Goal: Task Accomplishment & Management: Complete application form

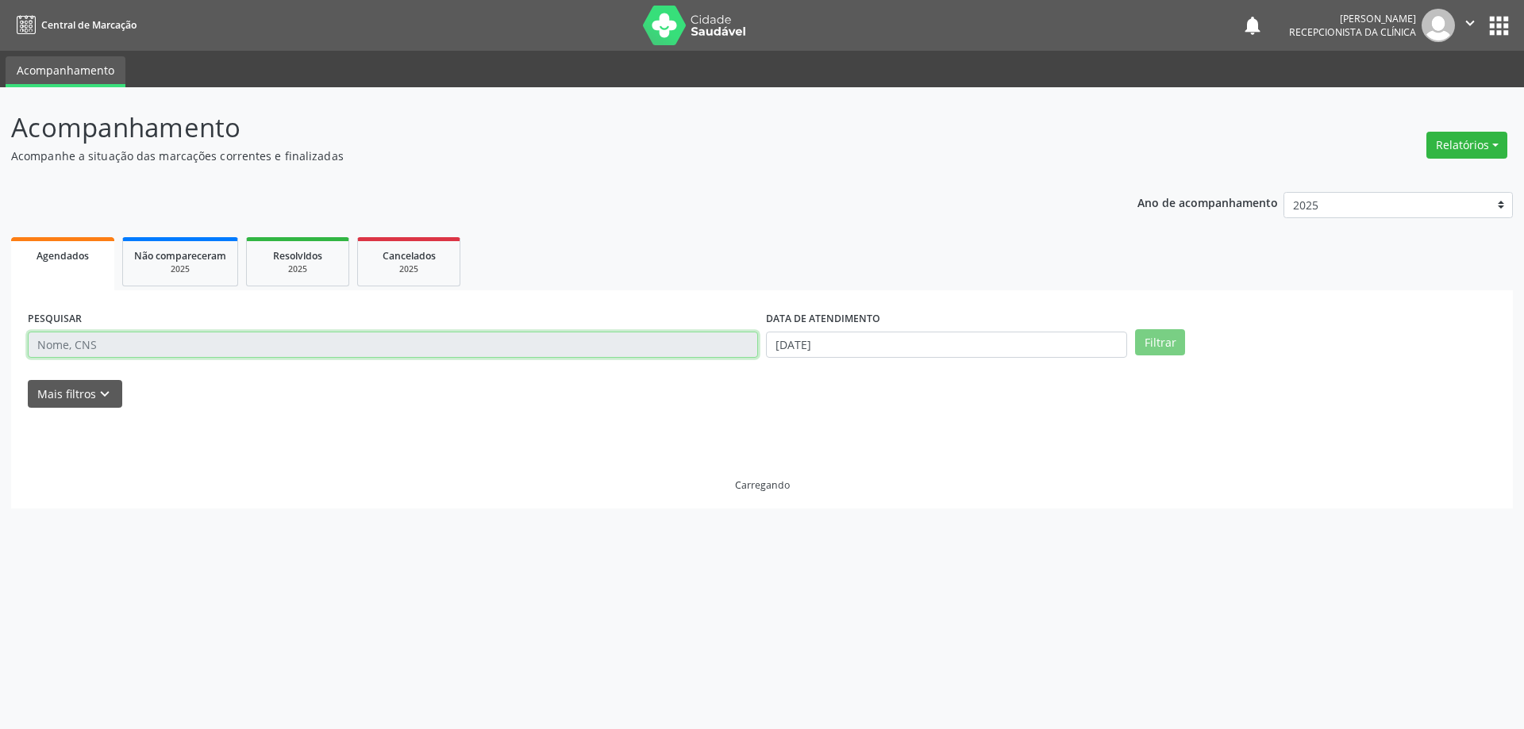
click at [113, 349] on input "text" at bounding box center [393, 345] width 730 height 27
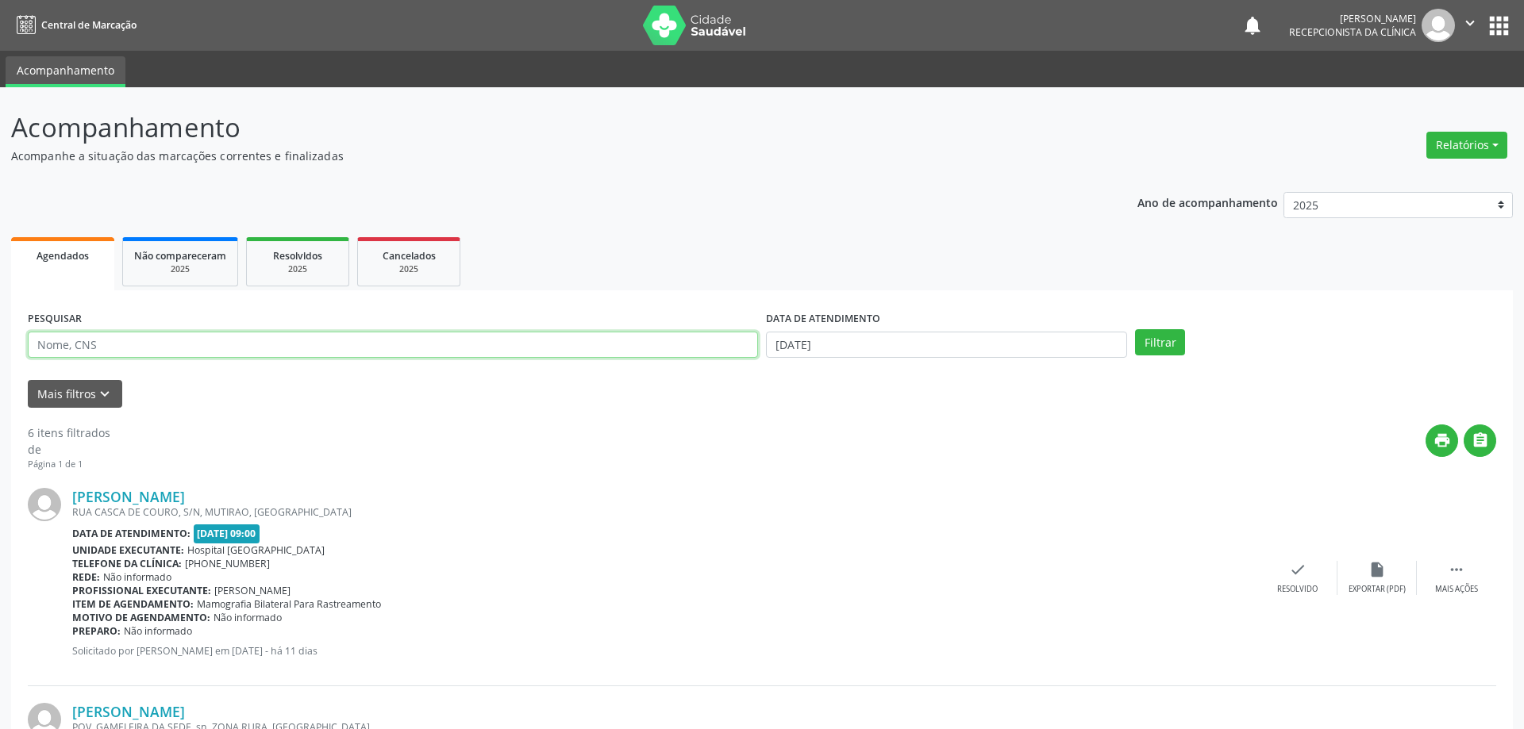
click at [113, 349] on input "text" at bounding box center [393, 345] width 730 height 27
click at [113, 349] on input "text" at bounding box center [390, 345] width 725 height 27
click at [149, 352] on input "text" at bounding box center [390, 345] width 725 height 27
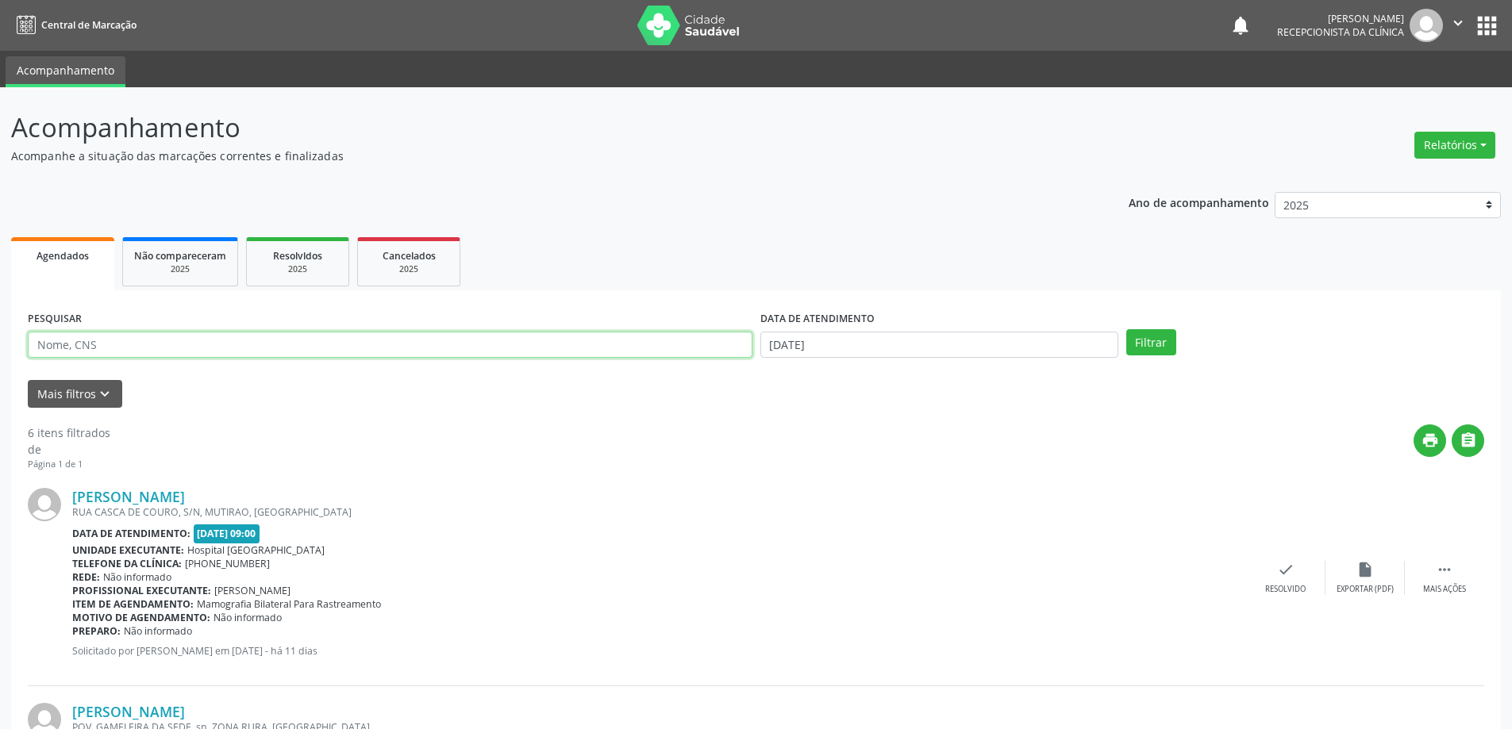
click at [149, 352] on input "text" at bounding box center [390, 345] width 725 height 27
click at [150, 349] on input "text" at bounding box center [390, 345] width 725 height 27
drag, startPoint x: 430, startPoint y: 437, endPoint x: 360, endPoint y: 334, distance: 124.0
click at [431, 432] on div "print " at bounding box center [838, 448] width 1294 height 47
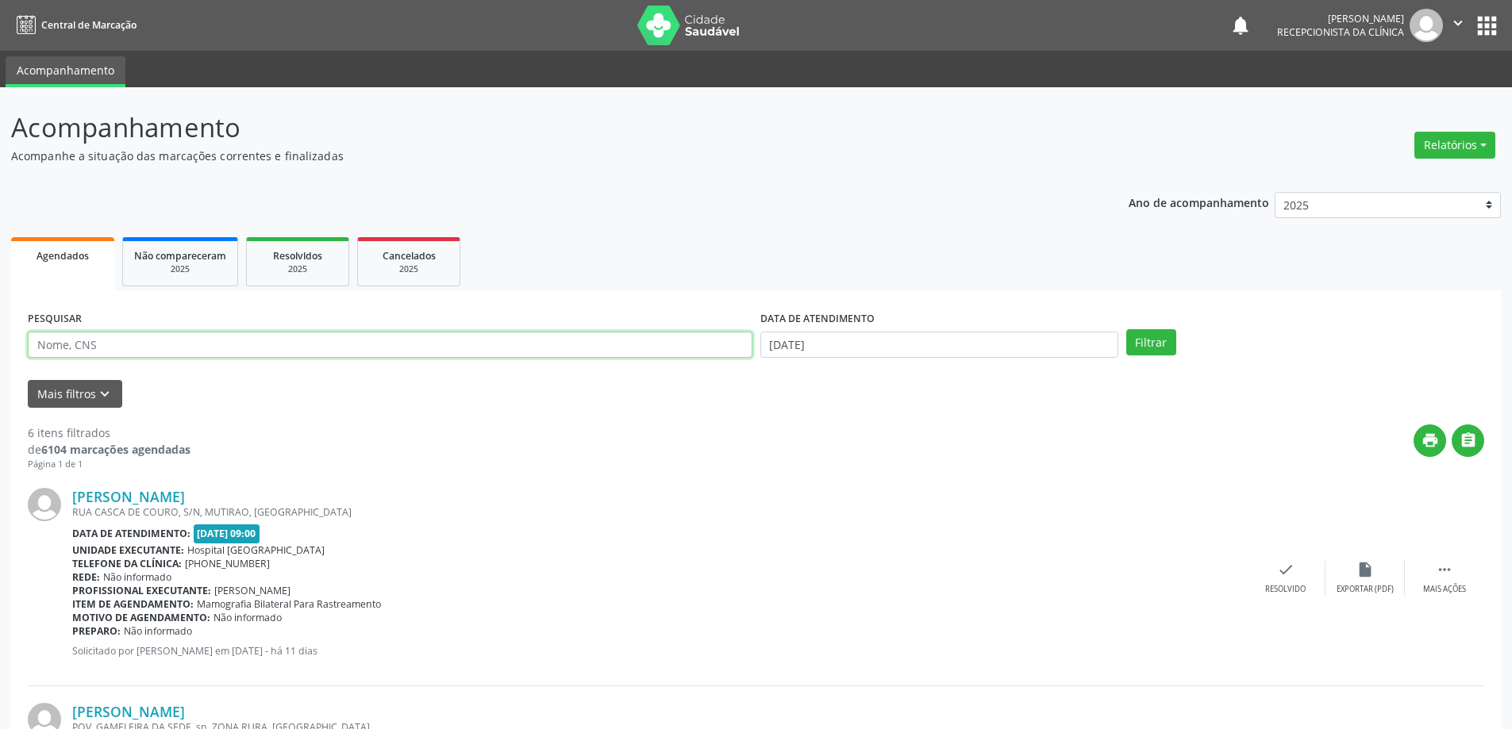
click at [310, 346] on input "text" at bounding box center [390, 345] width 725 height 27
click at [310, 345] on input "text" at bounding box center [390, 345] width 725 height 27
type input "702107775243090,"
click at [1126, 329] on button "Filtrar" at bounding box center [1151, 342] width 50 height 27
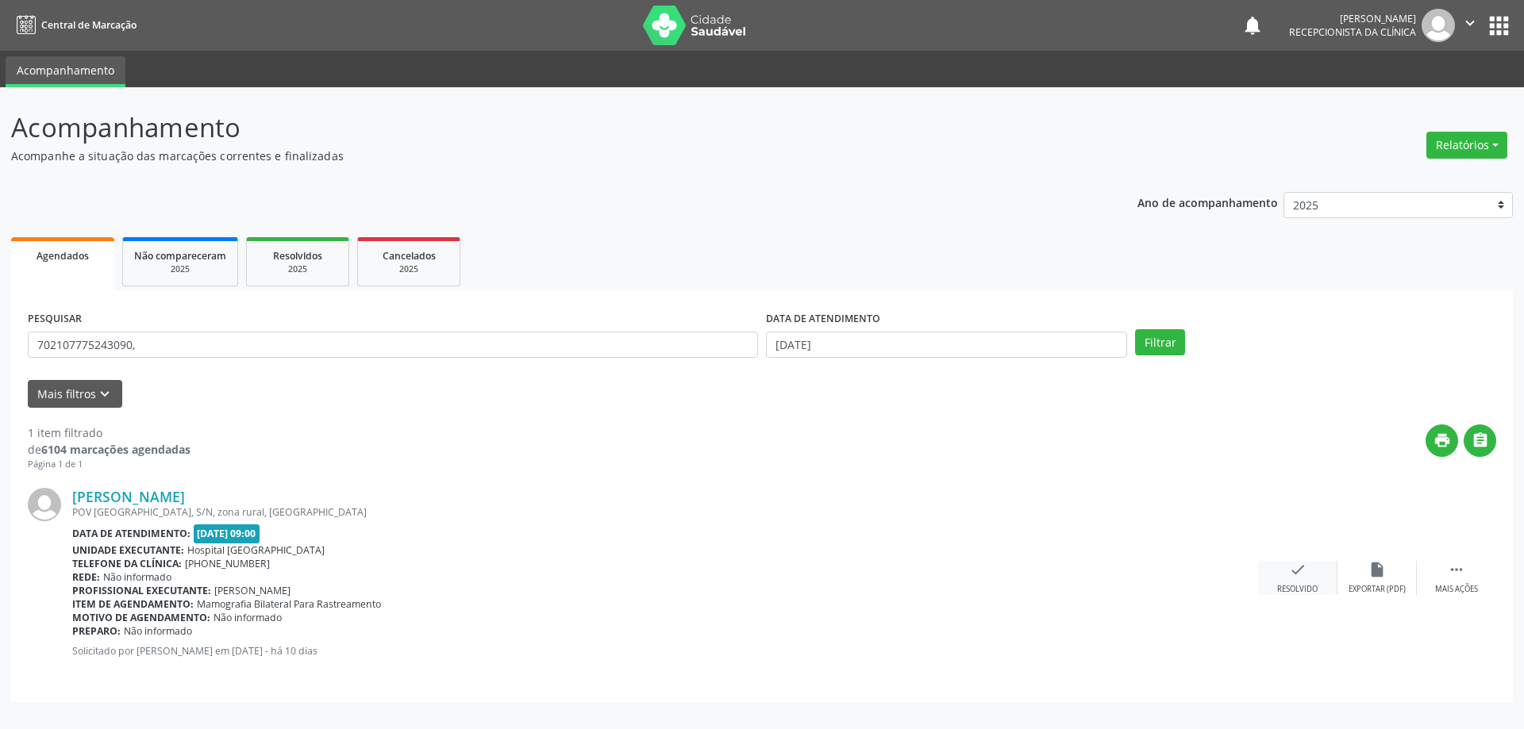
click at [1292, 587] on div "check Resolvido" at bounding box center [1297, 578] width 79 height 34
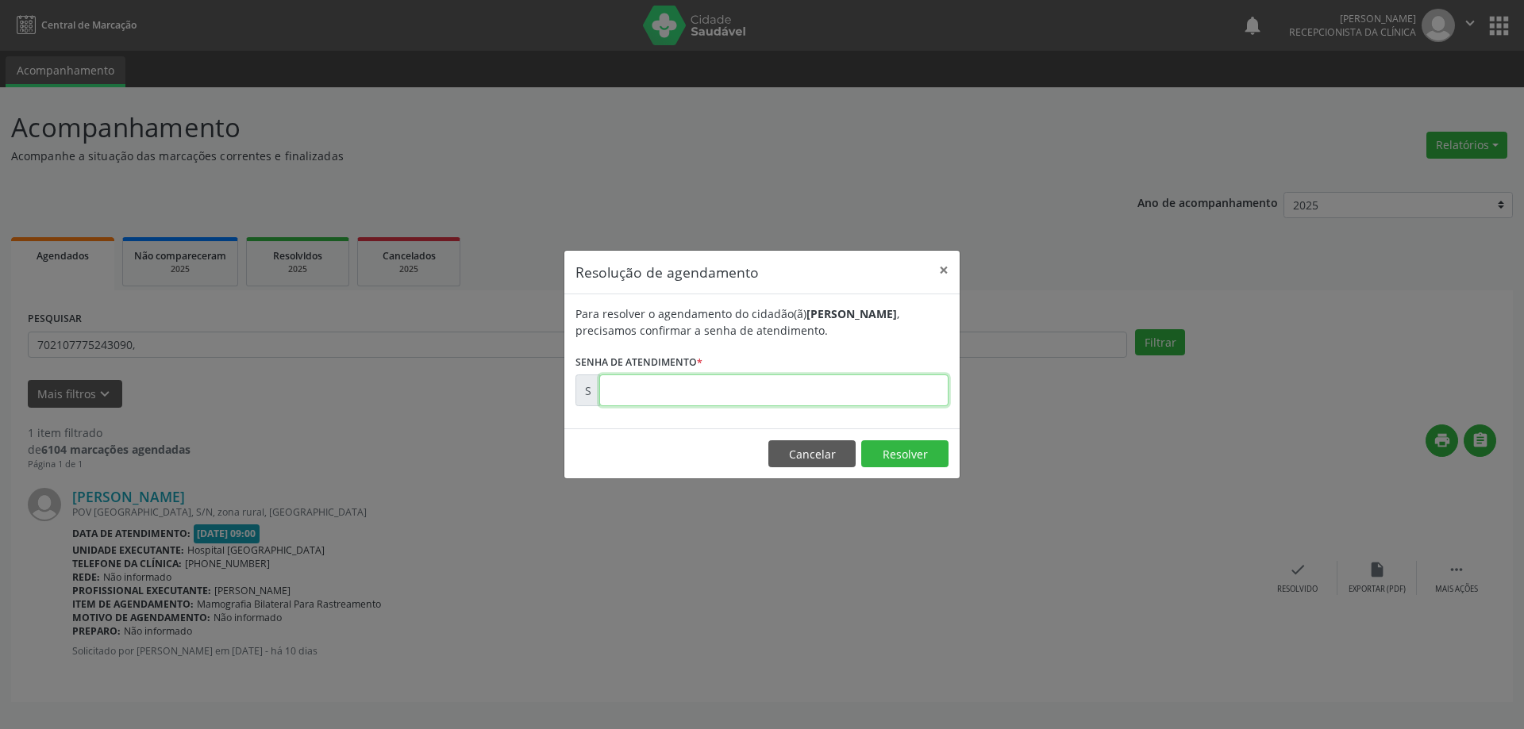
click at [805, 396] on input "text" at bounding box center [773, 391] width 349 height 32
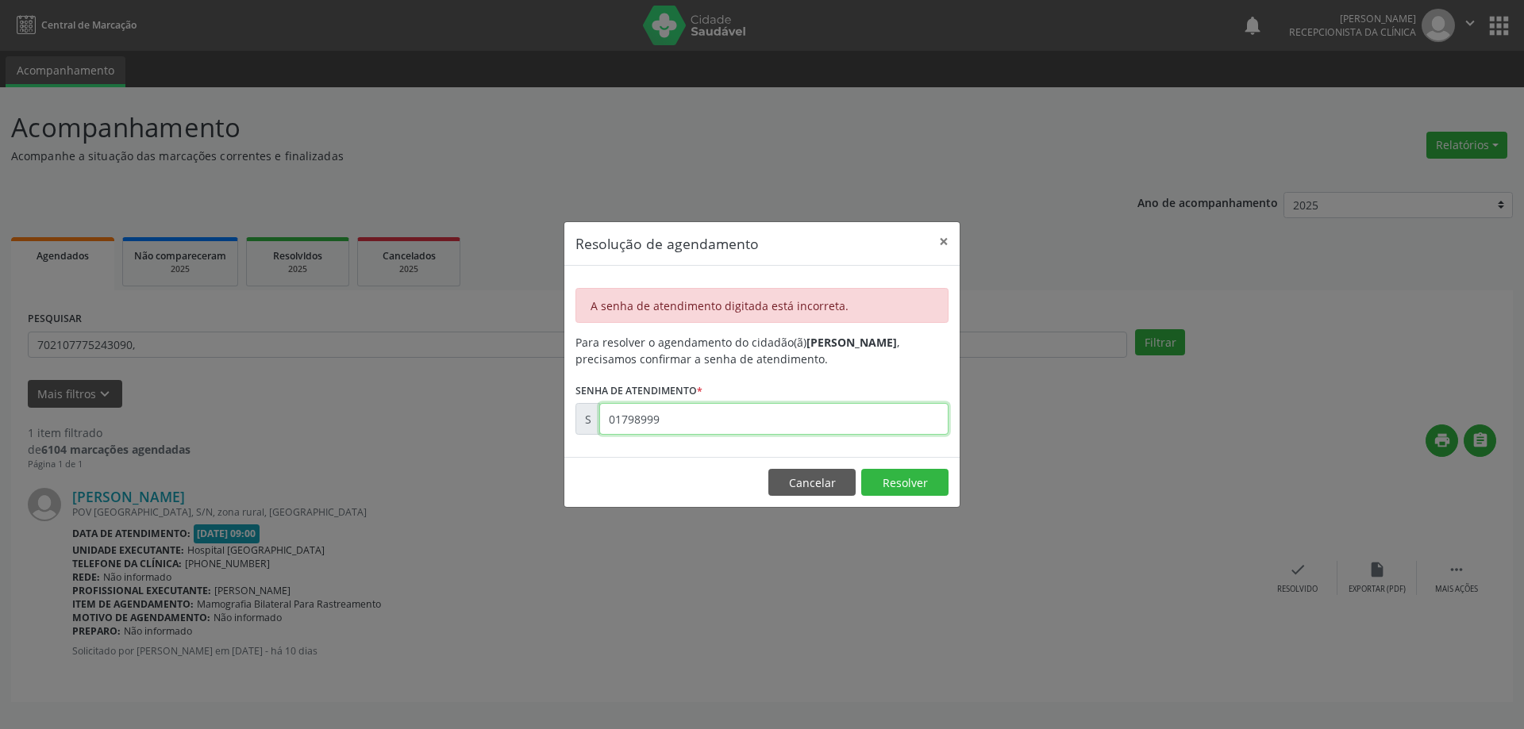
drag, startPoint x: 739, startPoint y: 417, endPoint x: 411, endPoint y: 453, distance: 329.9
click at [411, 453] on div "Resolução de agendamento × A senha de atendimento digitada está incorreta. Para…" at bounding box center [762, 364] width 1524 height 729
type input "00179899"
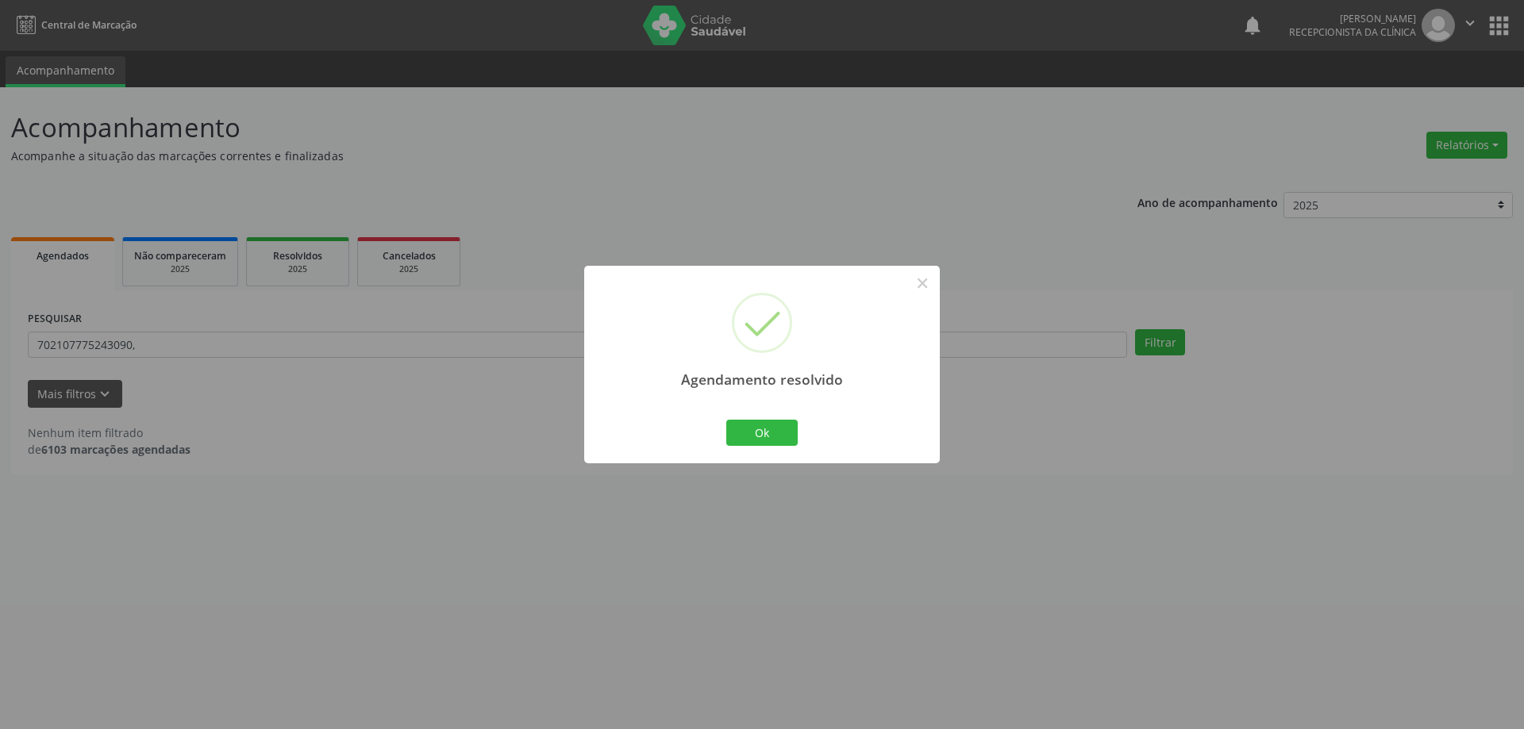
click at [610, 105] on div "Agendamento resolvido × Ok Cancel" at bounding box center [762, 364] width 1524 height 729
